Goal: Task Accomplishment & Management: Manage account settings

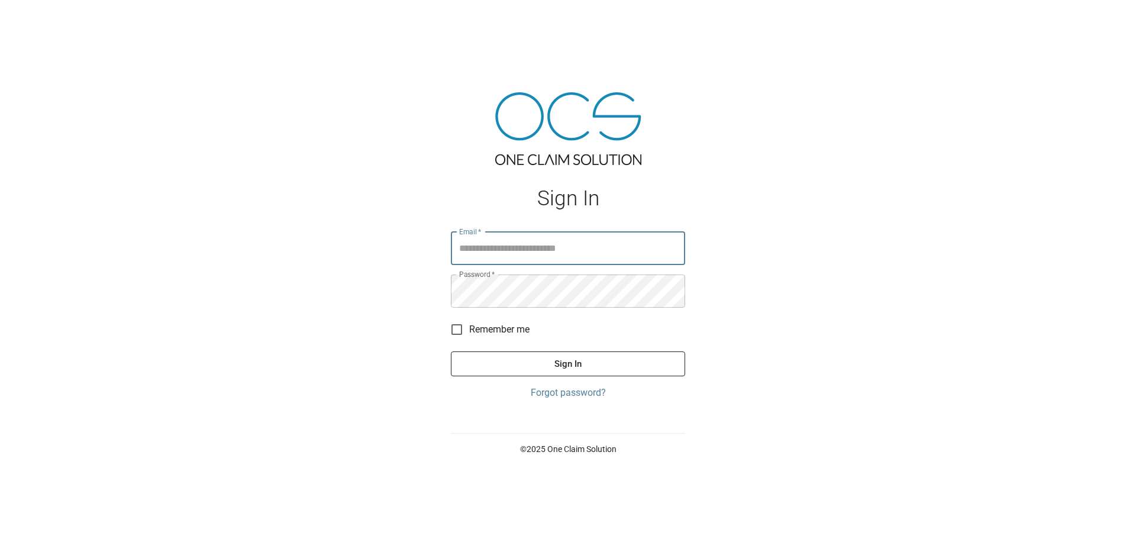
type input "**********"
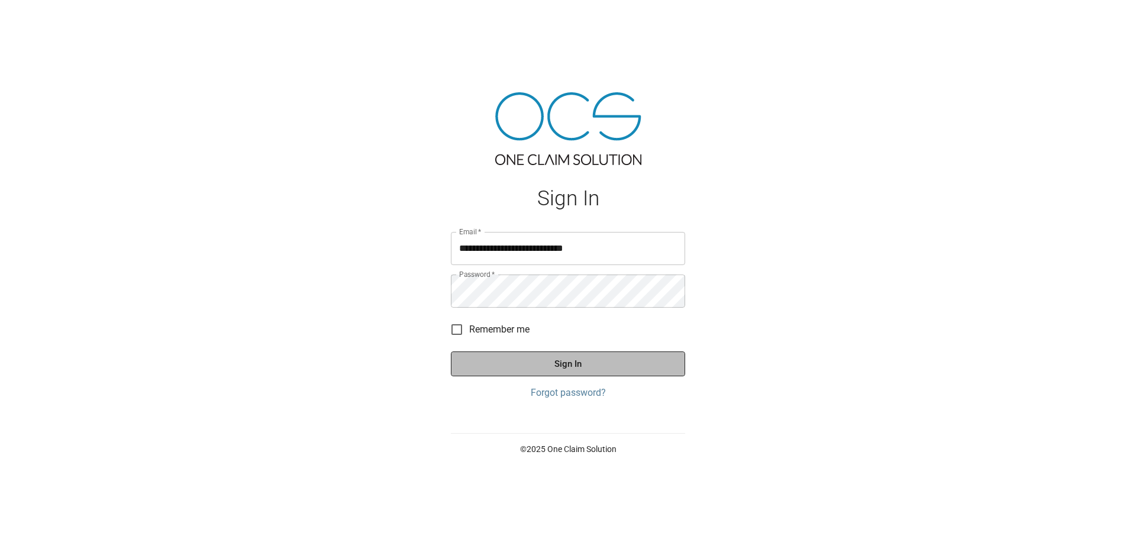
click at [545, 359] on button "Sign In" at bounding box center [568, 363] width 234 height 25
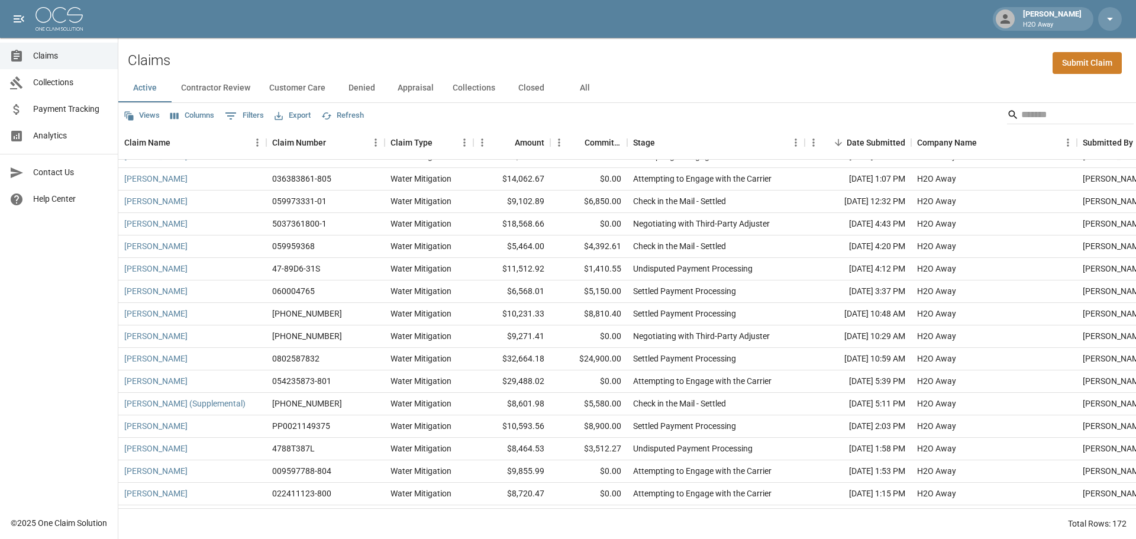
scroll to position [2425, 0]
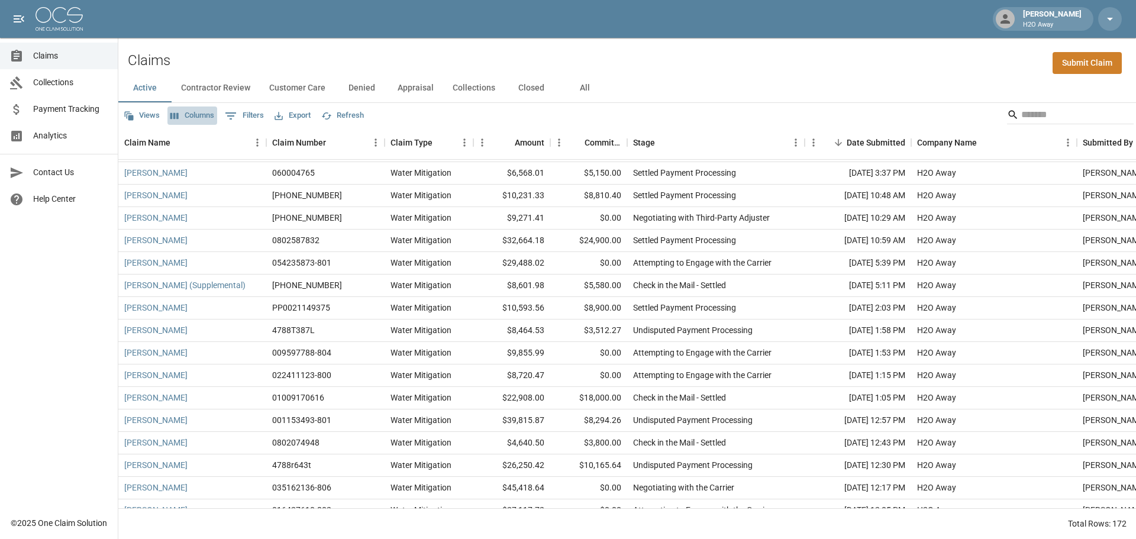
click at [202, 119] on button "Columns" at bounding box center [192, 115] width 50 height 18
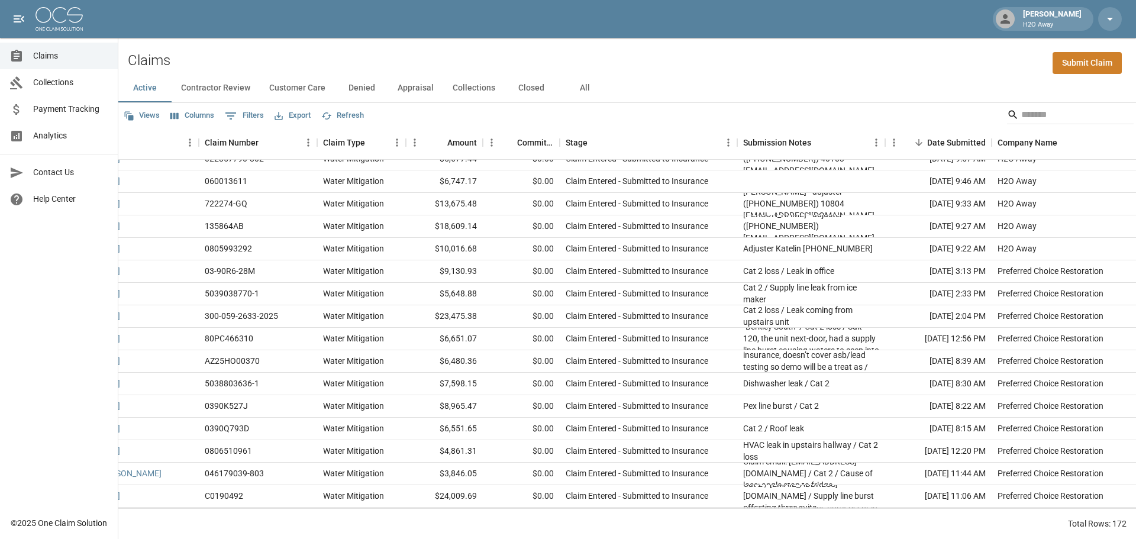
scroll to position [0, 67]
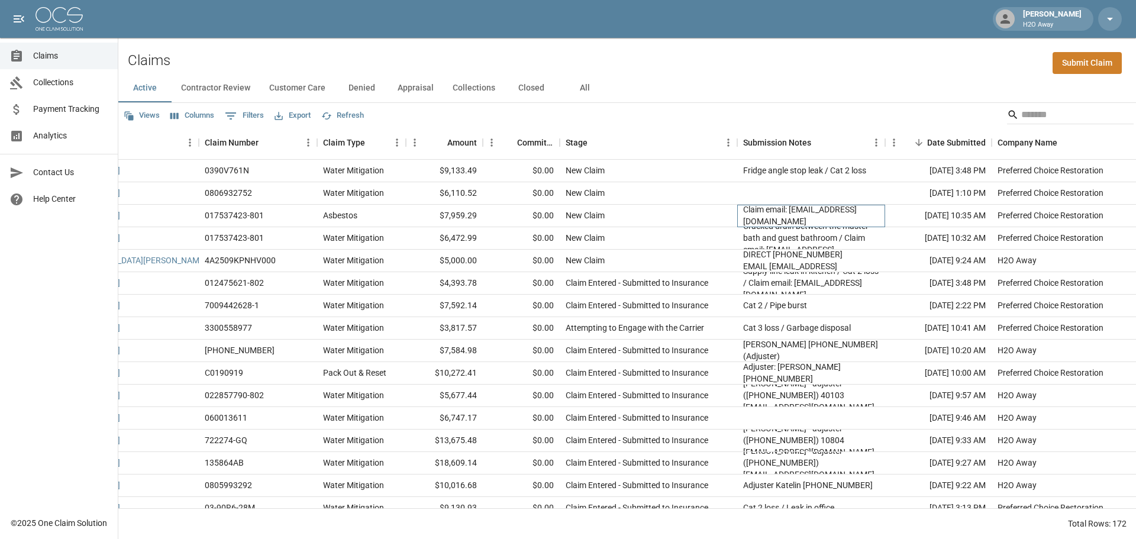
click at [812, 215] on div "Claim email: [EMAIL_ADDRESS][DOMAIN_NAME]" at bounding box center [811, 215] width 136 height 24
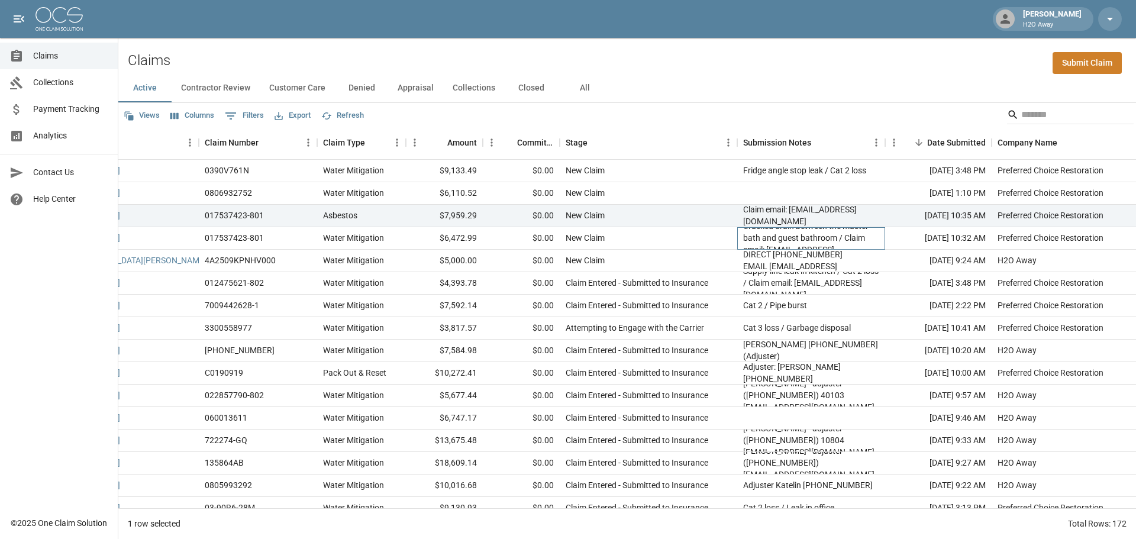
click at [807, 240] on div "Positive asbestos results / Cat 2 / Cracked drain between the master bath and g…" at bounding box center [811, 237] width 136 height 59
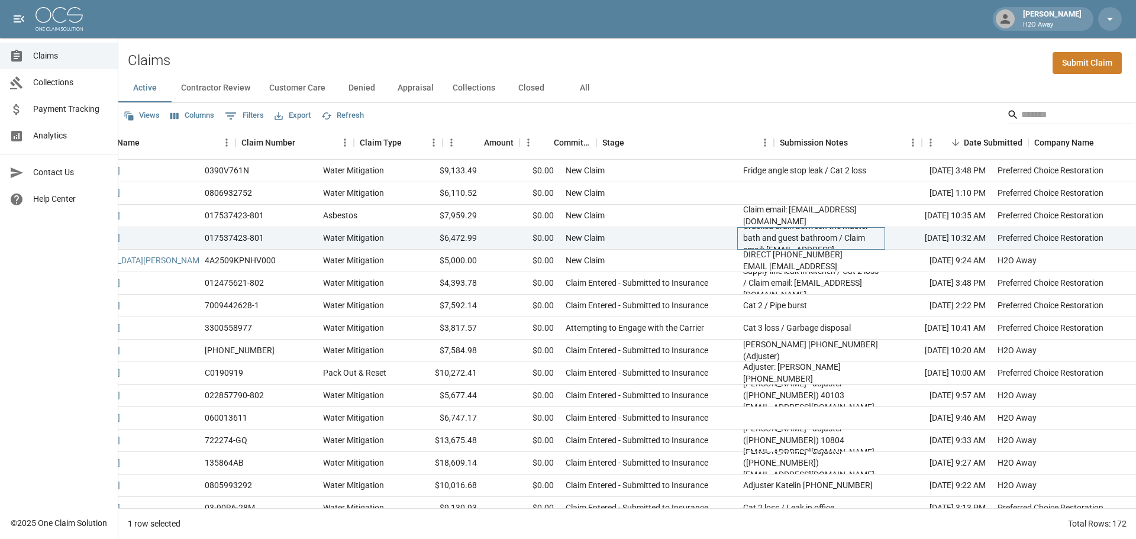
scroll to position [0, 0]
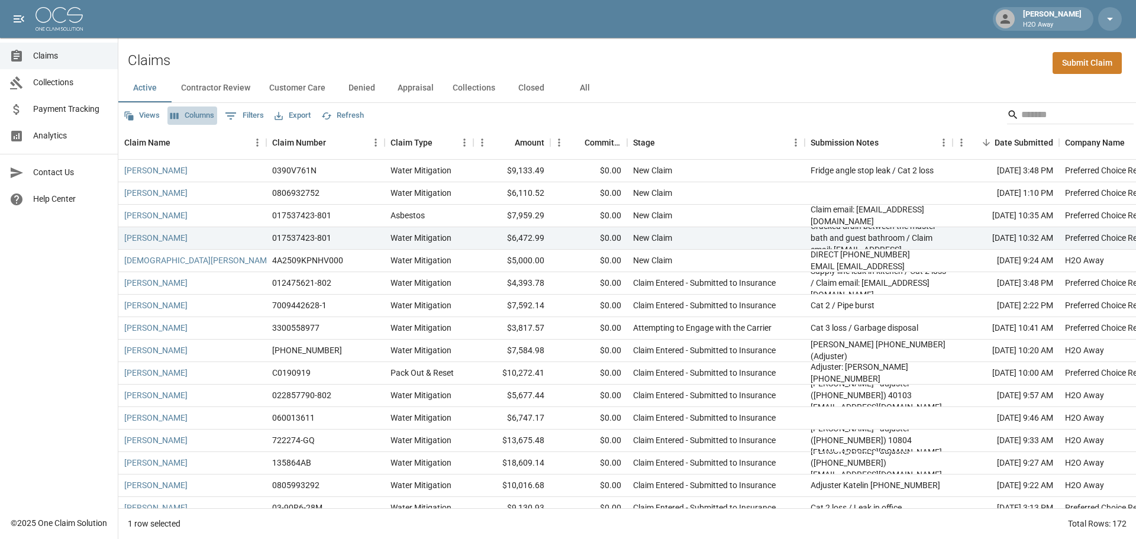
click at [208, 117] on button "Columns" at bounding box center [192, 115] width 50 height 18
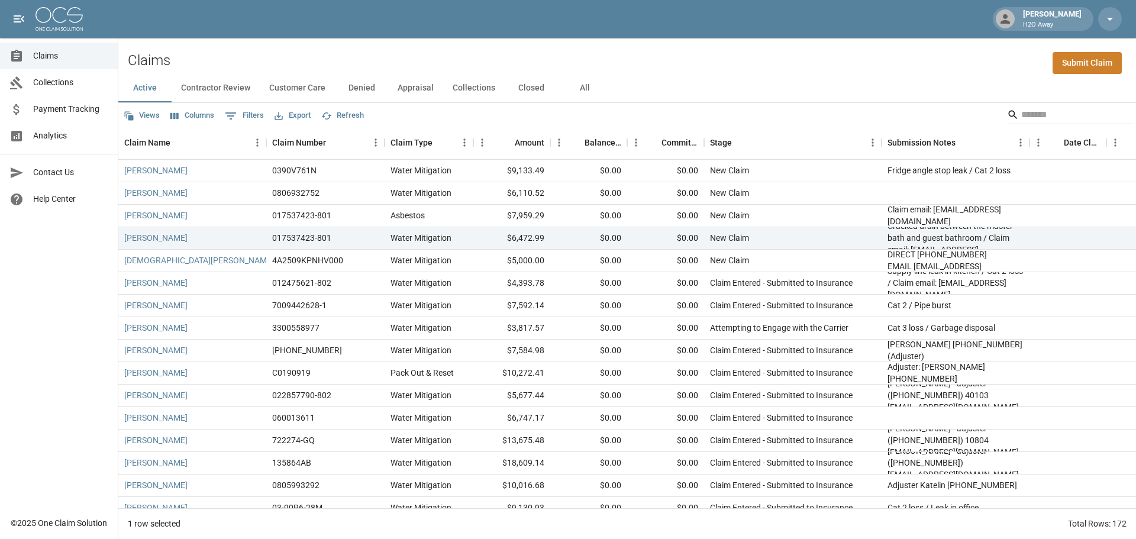
click at [215, 81] on button "Contractor Review" at bounding box center [216, 88] width 88 height 28
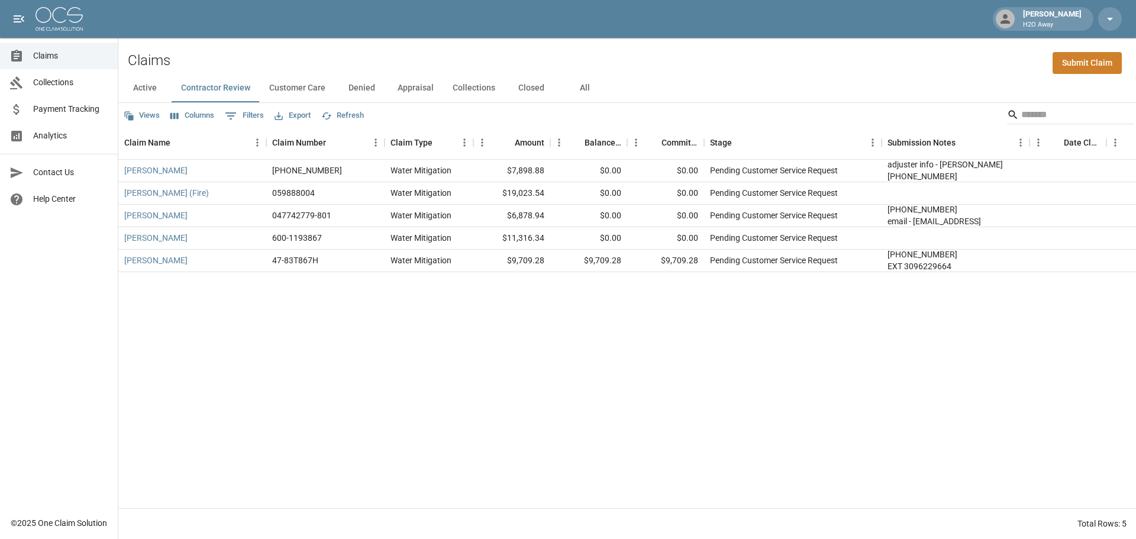
click at [151, 90] on button "Active" at bounding box center [144, 88] width 53 height 28
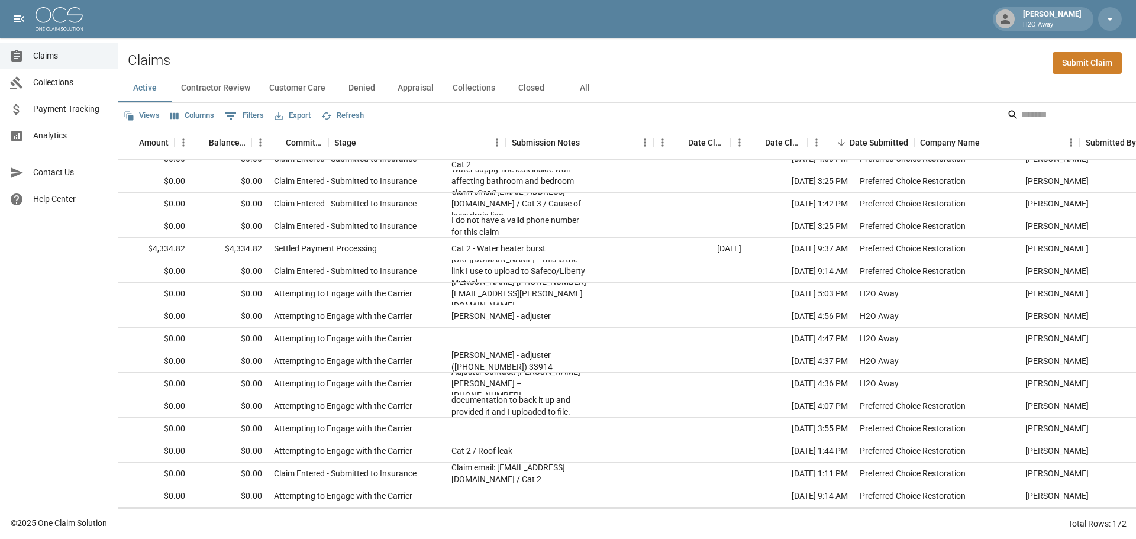
scroll to position [1361, 476]
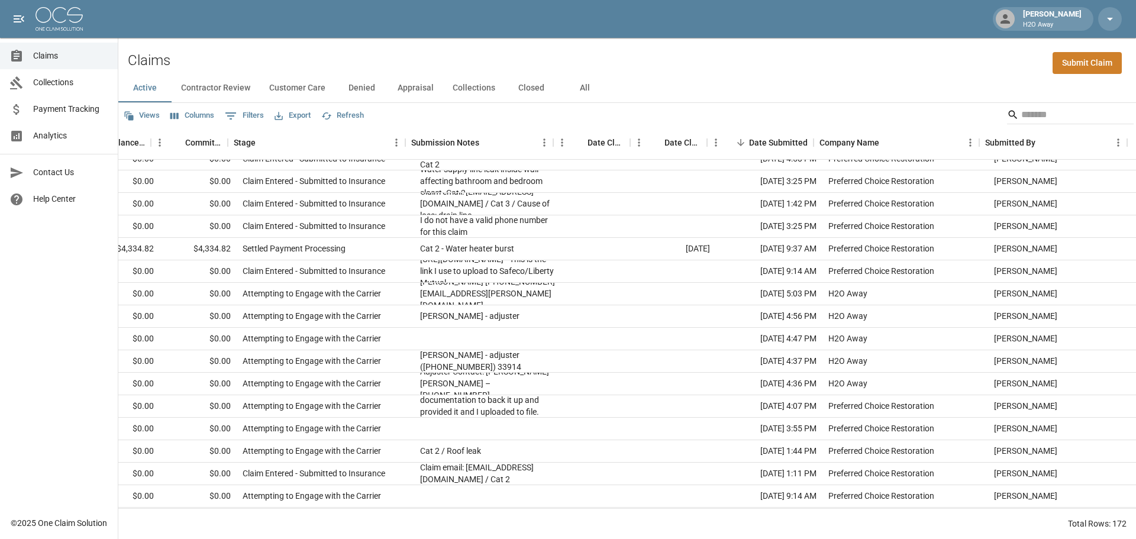
click at [298, 117] on button "Export" at bounding box center [293, 115] width 42 height 18
click at [306, 138] on li "Download as CSV" at bounding box center [321, 140] width 98 height 21
